Goal: Navigation & Orientation: Go to known website

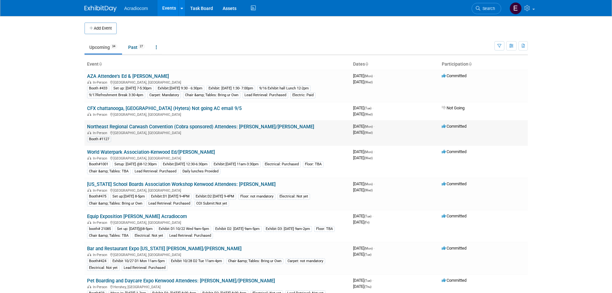
click at [149, 125] on link "Northeast Regional Carwash Convention (Cobra sponsored) Attendees: [PERSON_NAME…" at bounding box center [200, 127] width 227 height 6
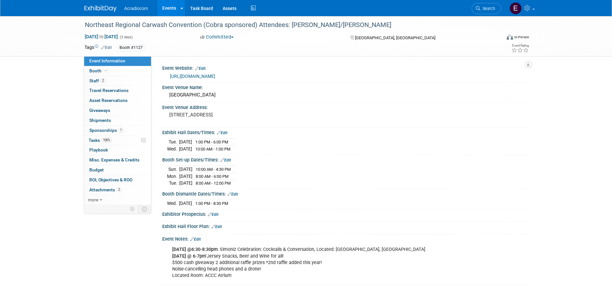
click at [193, 79] on div "https://nrccshow.com/" at bounding box center [346, 76] width 353 height 7
click at [194, 76] on link "https://nrccshow.com/" at bounding box center [192, 76] width 45 height 5
